Goal: Task Accomplishment & Management: Manage account settings

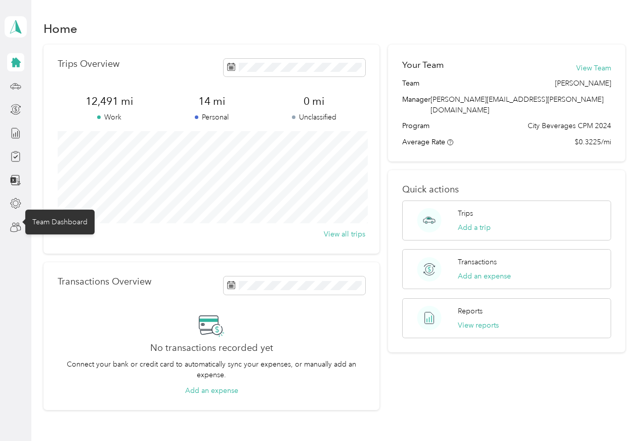
click at [11, 227] on icon at bounding box center [14, 229] width 7 height 6
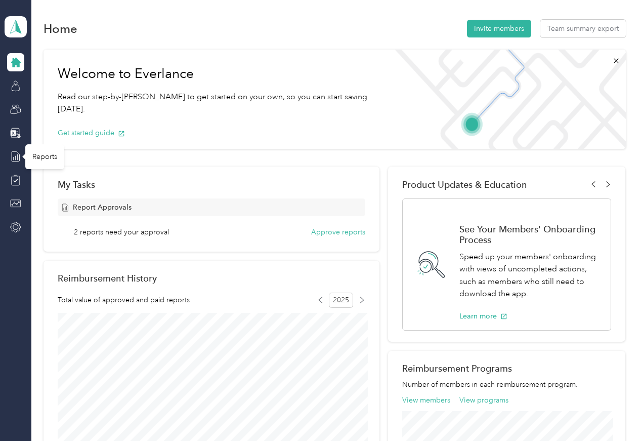
click at [39, 158] on div "Reports" at bounding box center [44, 156] width 39 height 25
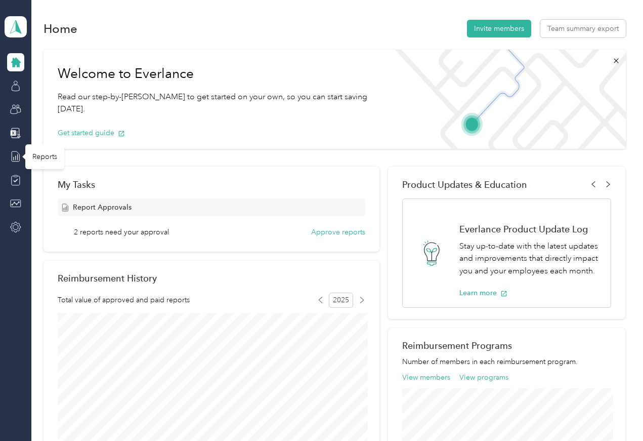
click at [43, 160] on div "Reports" at bounding box center [44, 156] width 39 height 25
click at [45, 114] on div "Teams" at bounding box center [42, 109] width 34 height 25
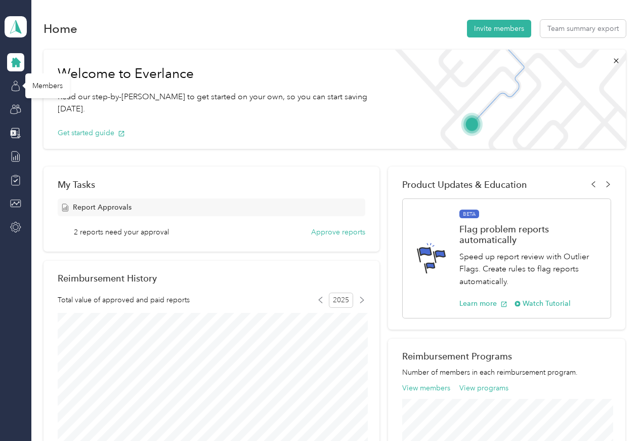
click at [46, 92] on div "Members" at bounding box center [47, 85] width 45 height 25
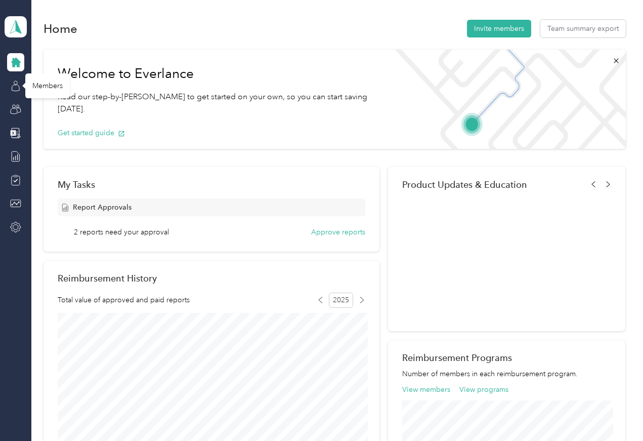
click at [318, 237] on button "Approve reports" at bounding box center [338, 232] width 54 height 11
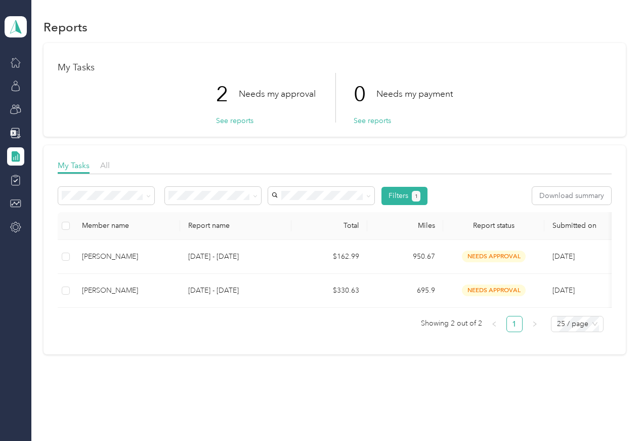
scroll to position [1, 0]
click at [119, 261] on div "[PERSON_NAME]" at bounding box center [127, 257] width 90 height 11
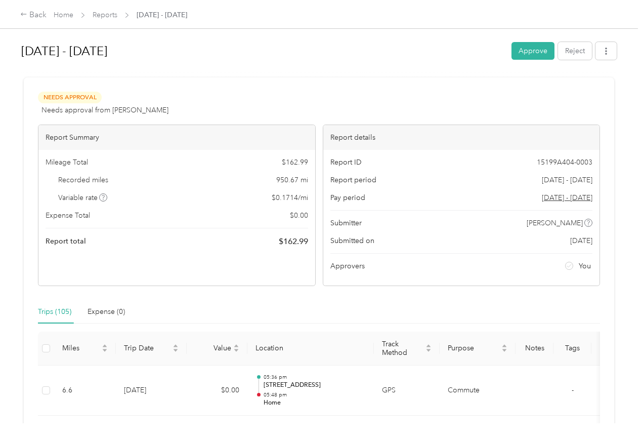
click at [538, 45] on button "Approve" at bounding box center [533, 51] width 43 height 18
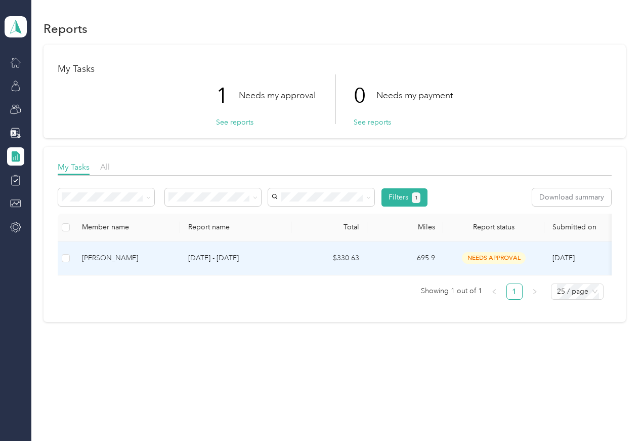
click at [137, 256] on div "[PERSON_NAME]" at bounding box center [127, 258] width 90 height 11
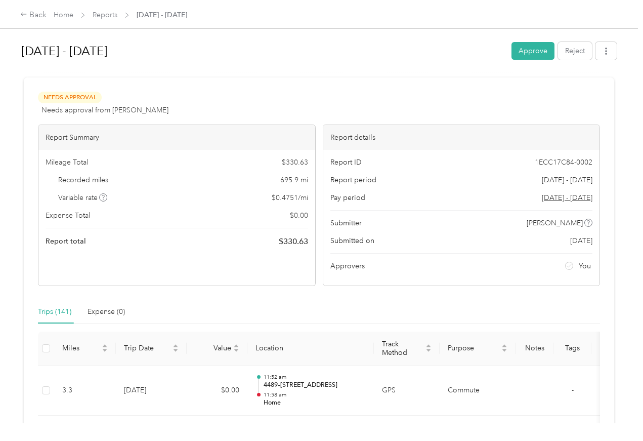
click at [530, 54] on button "Approve" at bounding box center [533, 51] width 43 height 18
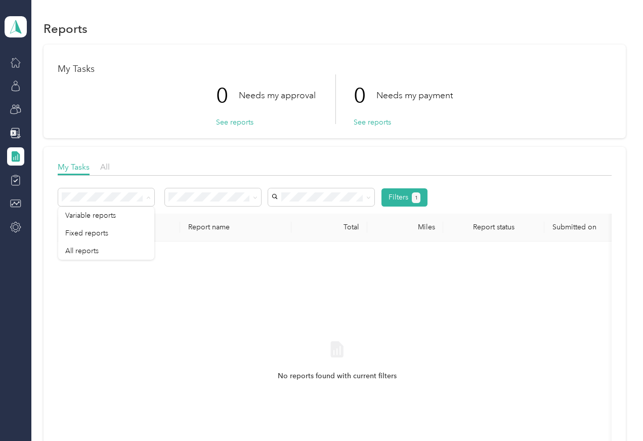
click at [63, 254] on li "All reports" at bounding box center [106, 251] width 96 height 18
click at [73, 217] on span "Variable reports" at bounding box center [90, 215] width 51 height 9
click at [188, 288] on div "No reports found with current filters" at bounding box center [337, 369] width 542 height 241
click at [179, 255] on span "Needs my payment" at bounding box center [203, 250] width 63 height 9
click at [182, 237] on span "Needs my approval" at bounding box center [203, 233] width 63 height 9
